Goal: Find specific page/section: Find specific page/section

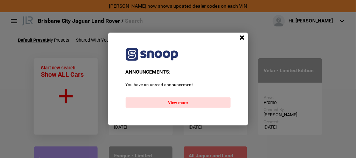
click at [242, 36] on span at bounding box center [242, 38] width 11 height 11
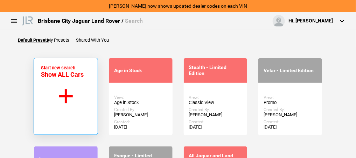
click at [67, 74] on span "Show ALL Cars" at bounding box center [62, 74] width 43 height 7
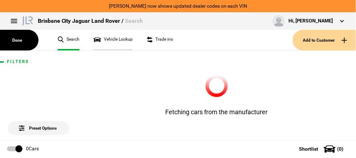
click at [109, 40] on link "Vehicle Lookup" at bounding box center [113, 40] width 39 height 21
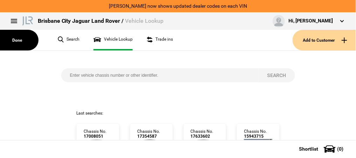
click at [80, 73] on input "search" at bounding box center [160, 75] width 198 height 14
paste input "[US_VEHICLE_IDENTIFICATION_NUMBER]"
type input "[US_VEHICLE_IDENTIFICATION_NUMBER]"
click at [270, 75] on button "Search" at bounding box center [277, 75] width 36 height 14
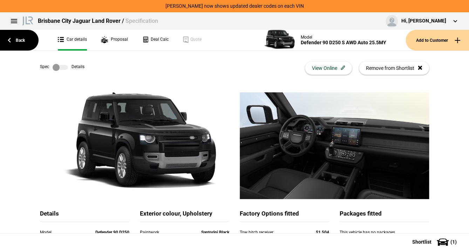
click at [58, 67] on label at bounding box center [60, 67] width 15 height 7
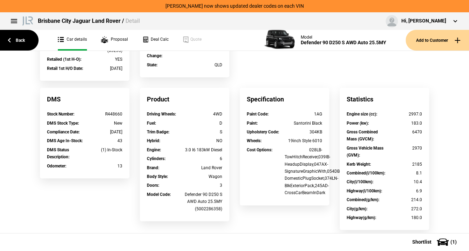
scroll to position [168, 0]
